Goal: Transaction & Acquisition: Download file/media

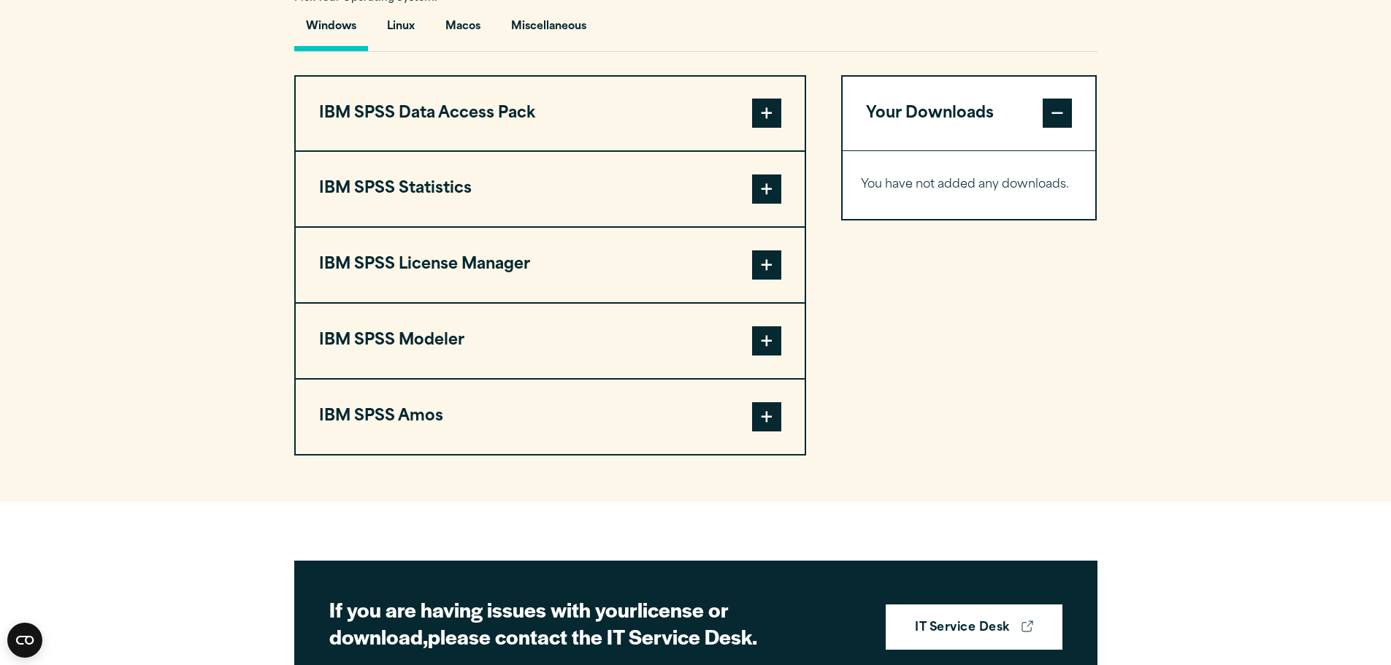
scroll to position [1095, 0]
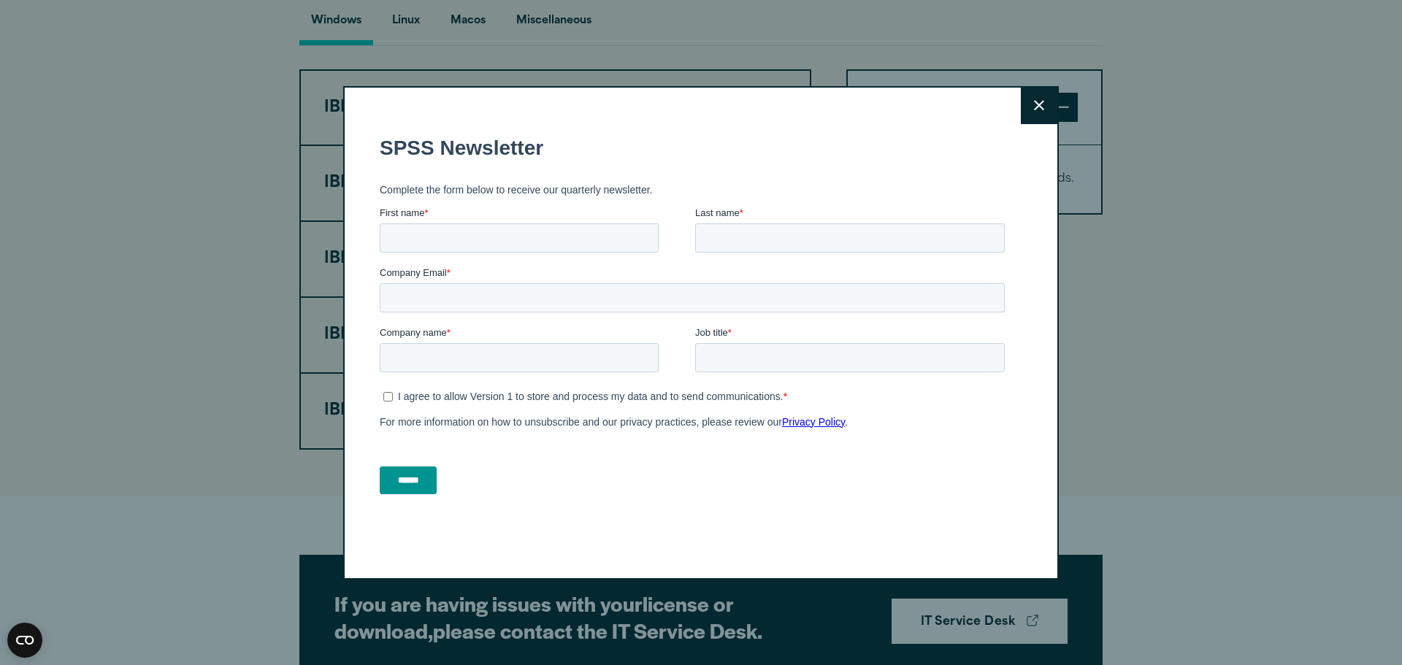
click at [1037, 103] on icon at bounding box center [1039, 105] width 10 height 11
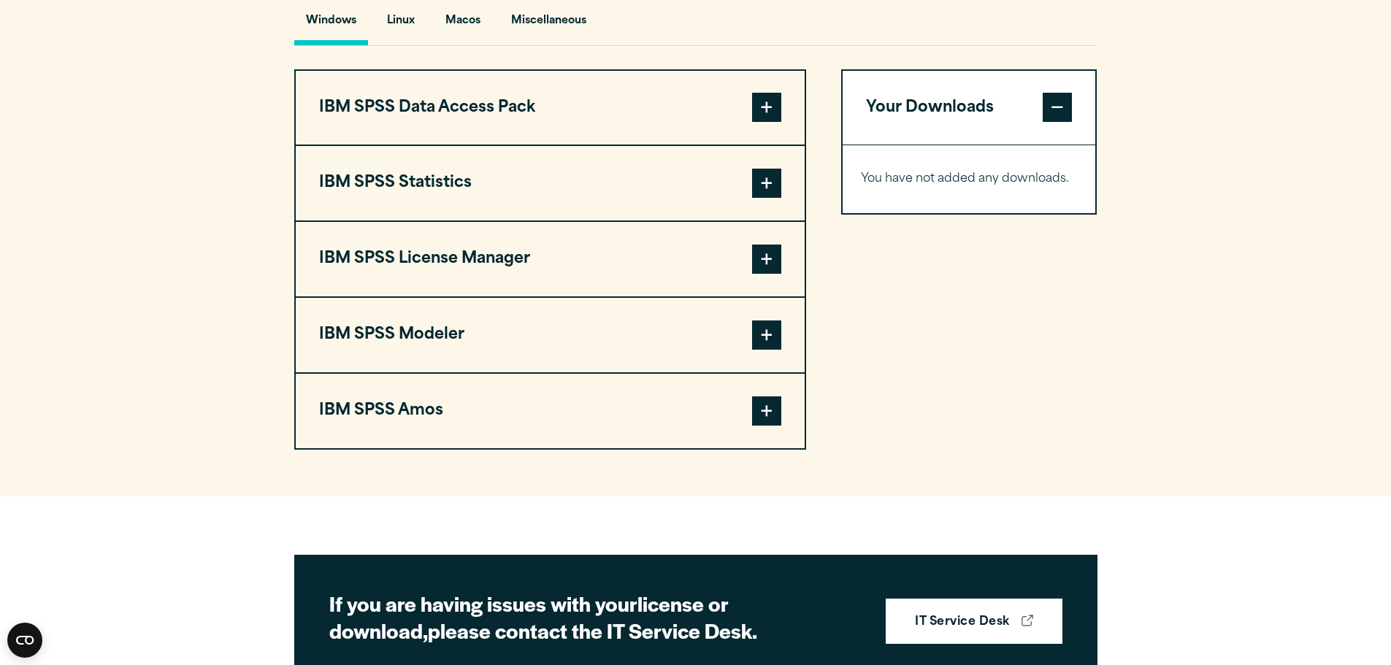
click at [766, 198] on span at bounding box center [766, 183] width 29 height 29
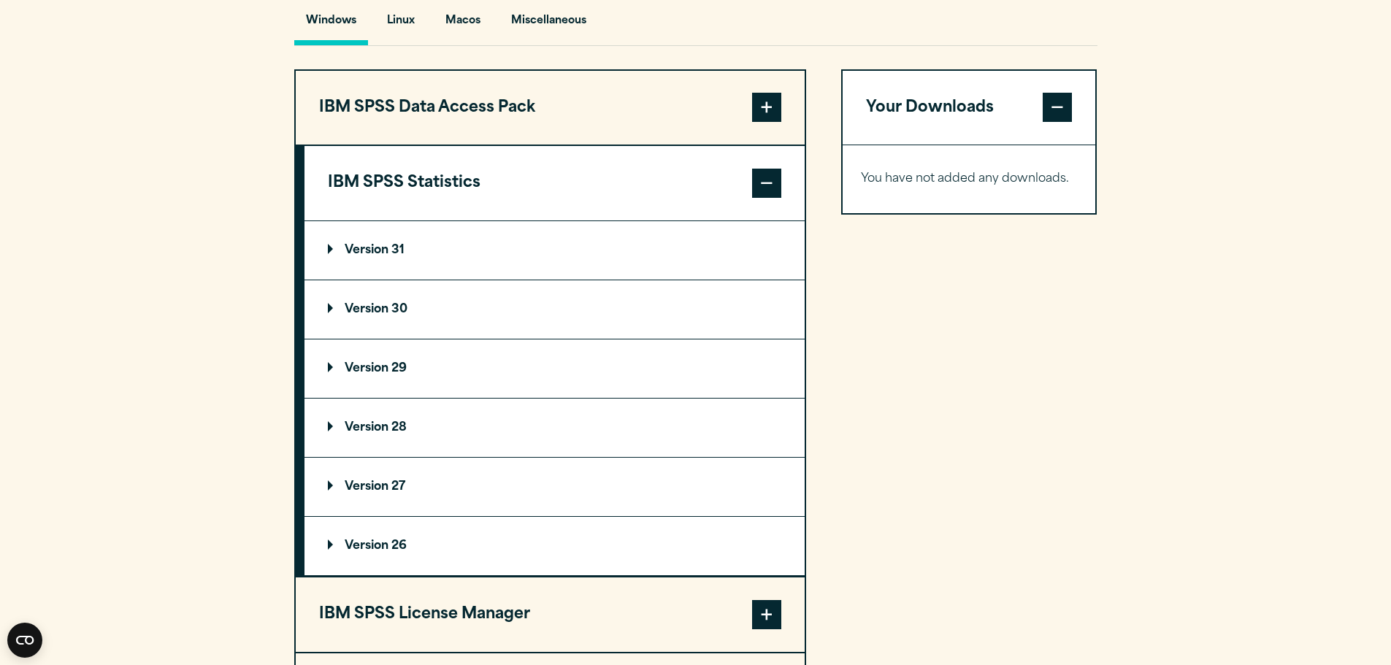
click at [393, 256] on p "Version 31" at bounding box center [366, 251] width 77 height 12
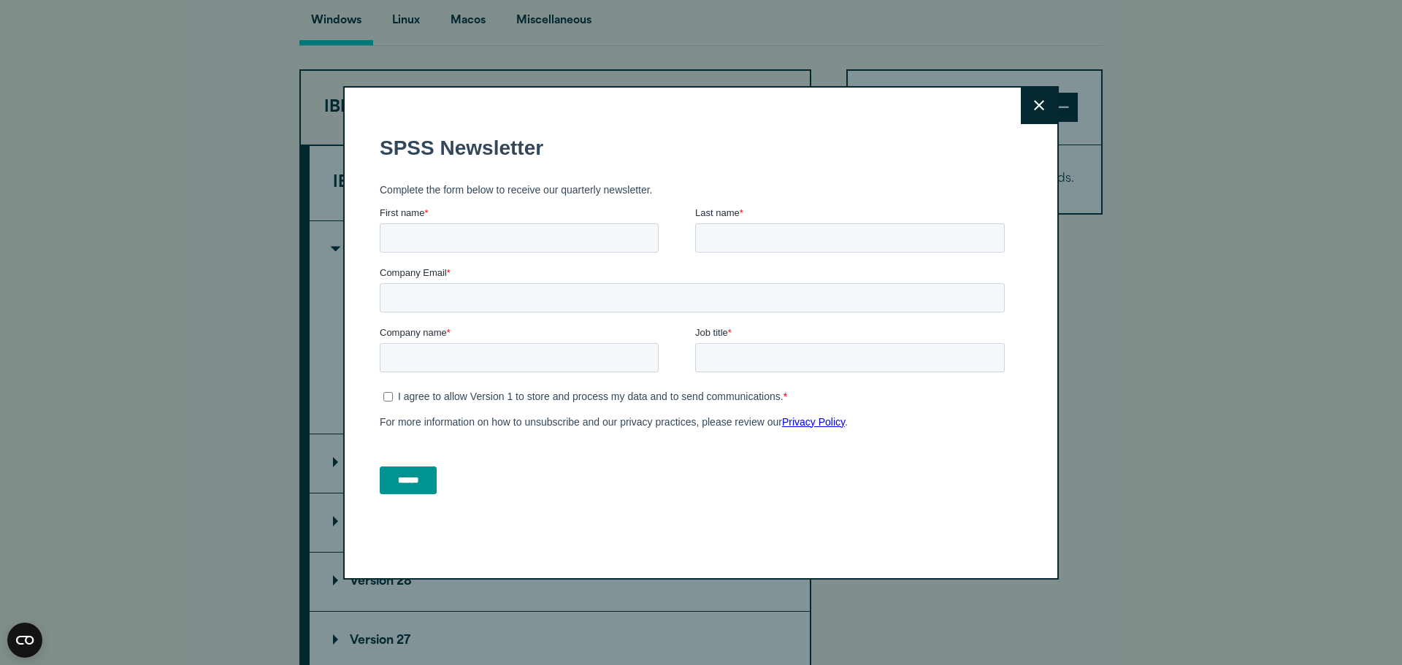
click at [1022, 107] on button "Close" at bounding box center [1039, 106] width 37 height 37
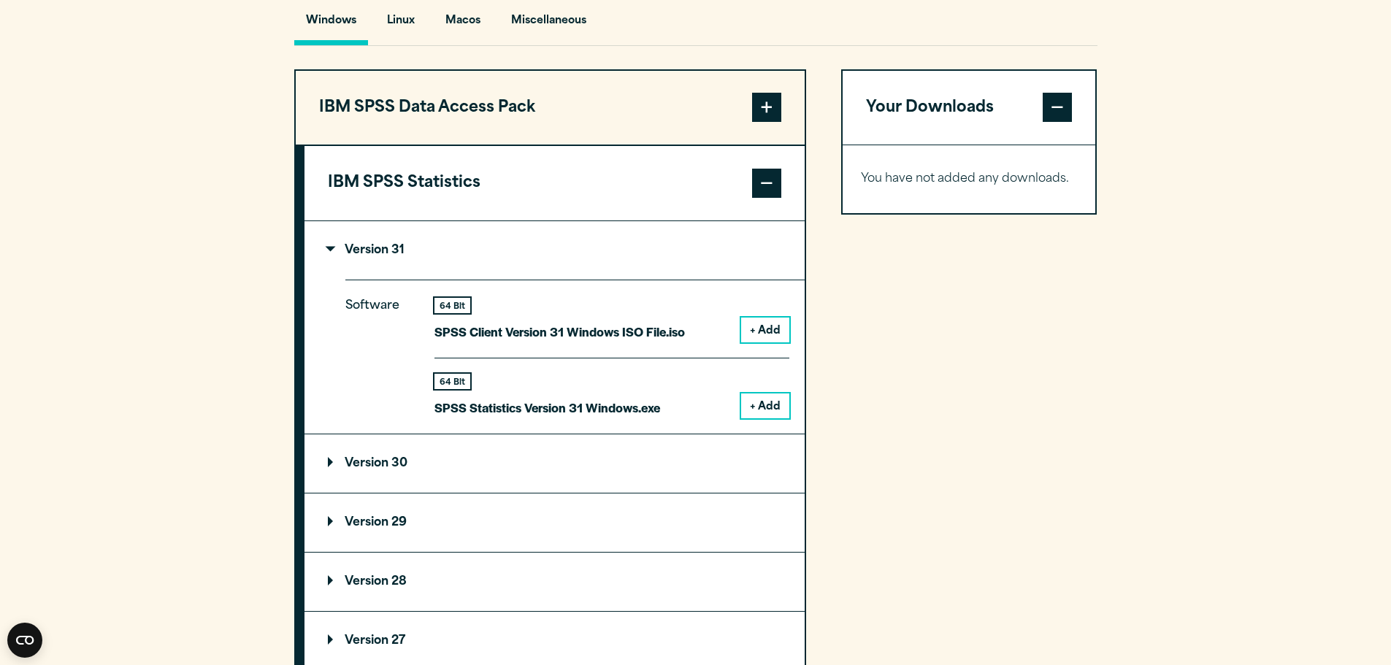
click at [762, 418] on button "+ Add" at bounding box center [765, 406] width 48 height 25
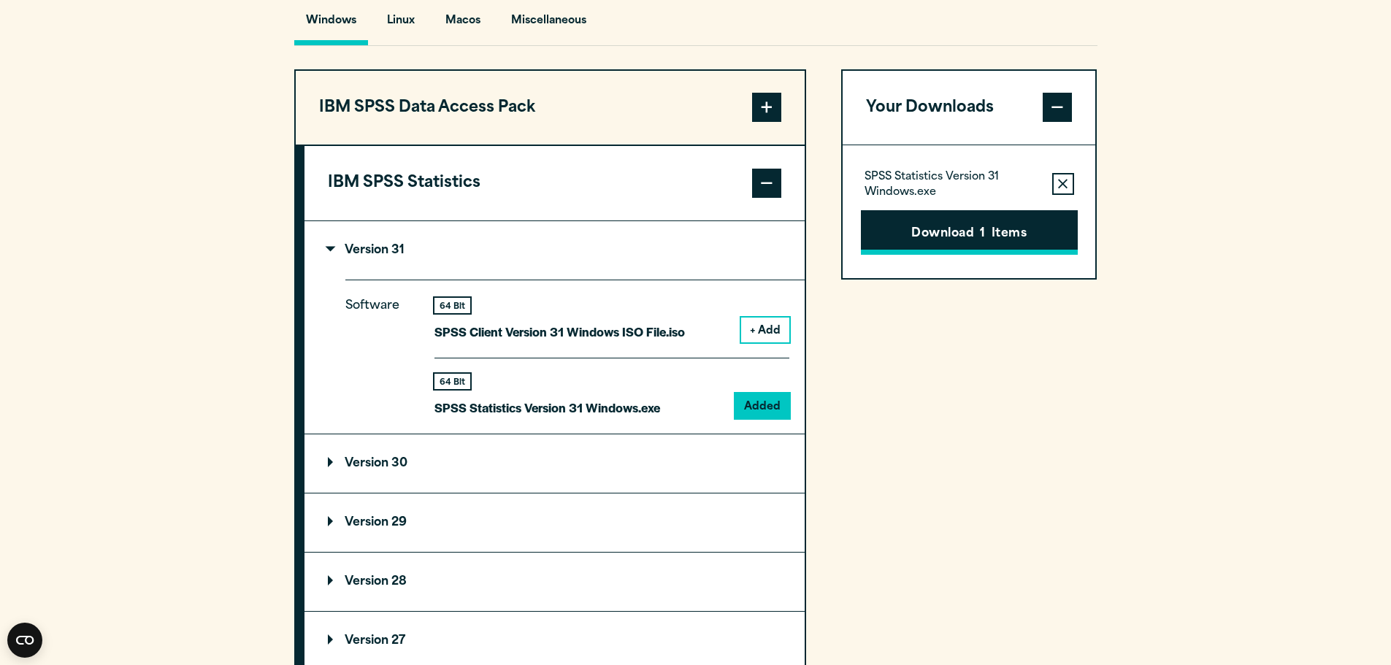
click at [951, 256] on button "Download 1 Items" at bounding box center [969, 232] width 217 height 45
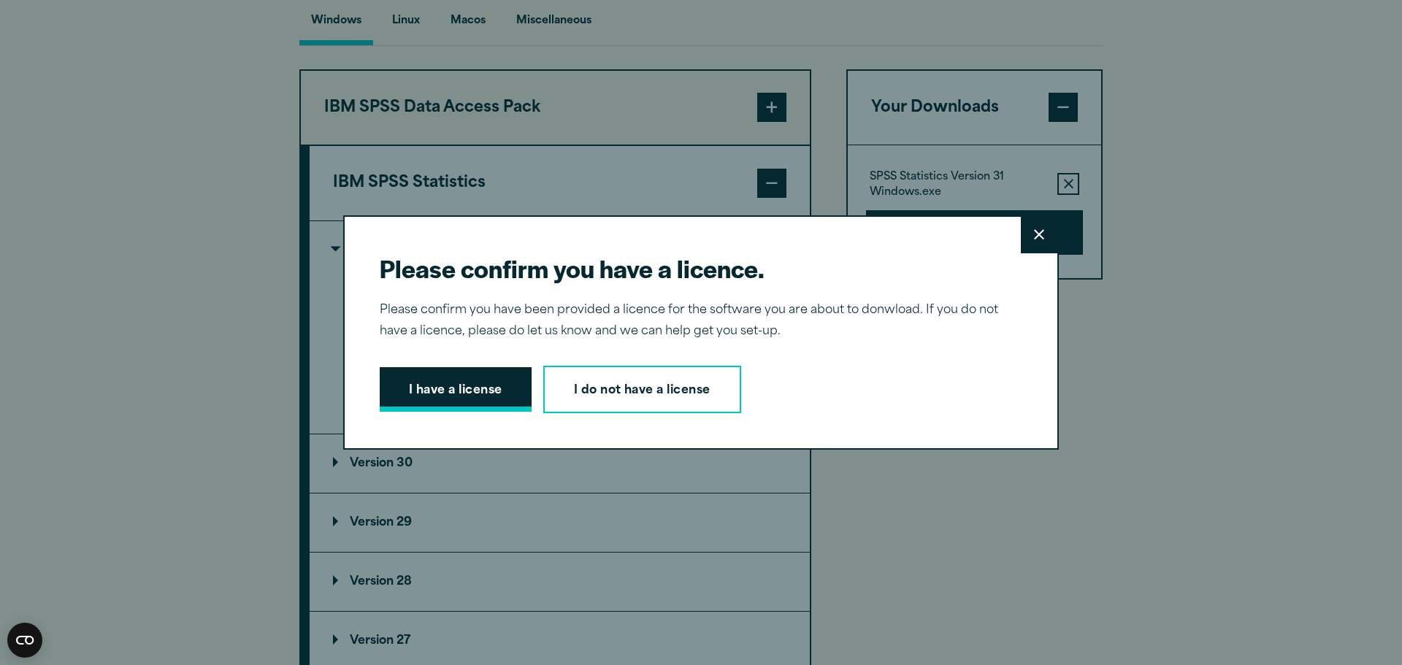
click at [426, 394] on button "I have a license" at bounding box center [456, 389] width 152 height 45
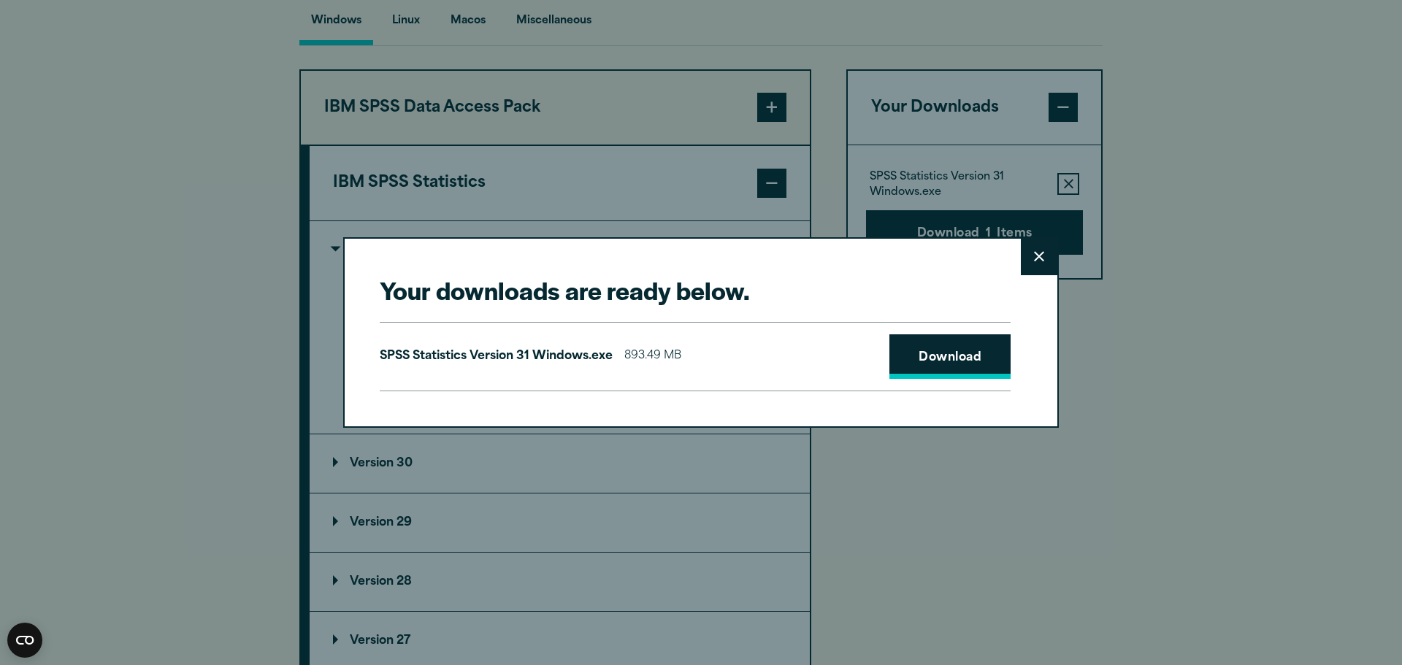
click at [918, 352] on link "Download" at bounding box center [949, 356] width 121 height 45
click at [1040, 256] on button "Close" at bounding box center [1039, 257] width 37 height 37
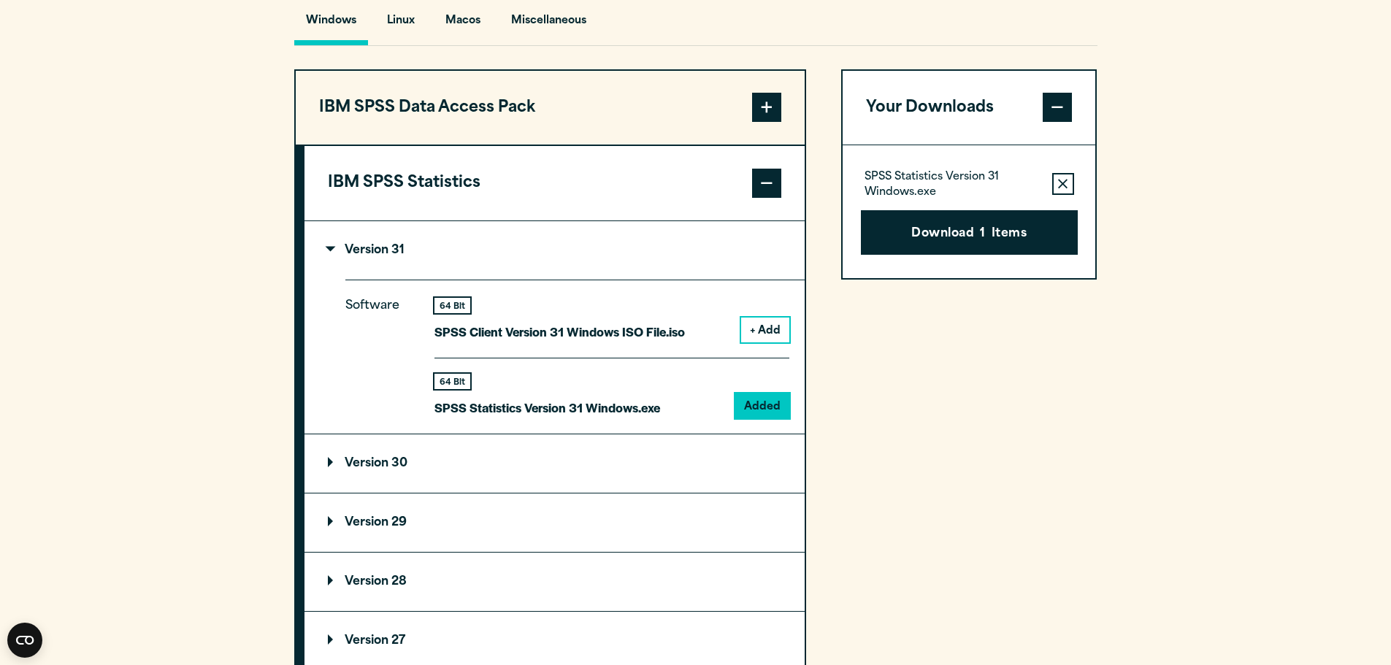
click at [725, 46] on div "Windows Linux [GEOGRAPHIC_DATA] Miscellaneous" at bounding box center [695, 25] width 803 height 42
click at [926, 426] on div "Your Downloads SPSS Statistics Version 31 Windows.exe Remove this item from you…" at bounding box center [969, 513] width 256 height 889
drag, startPoint x: 1287, startPoint y: 327, endPoint x: 1075, endPoint y: 368, distance: 215.6
click at [1286, 327] on section "Select your software downloads Use the table below to find and navigate to your…" at bounding box center [695, 402] width 1391 height 1208
